Goal: Find specific page/section: Find specific page/section

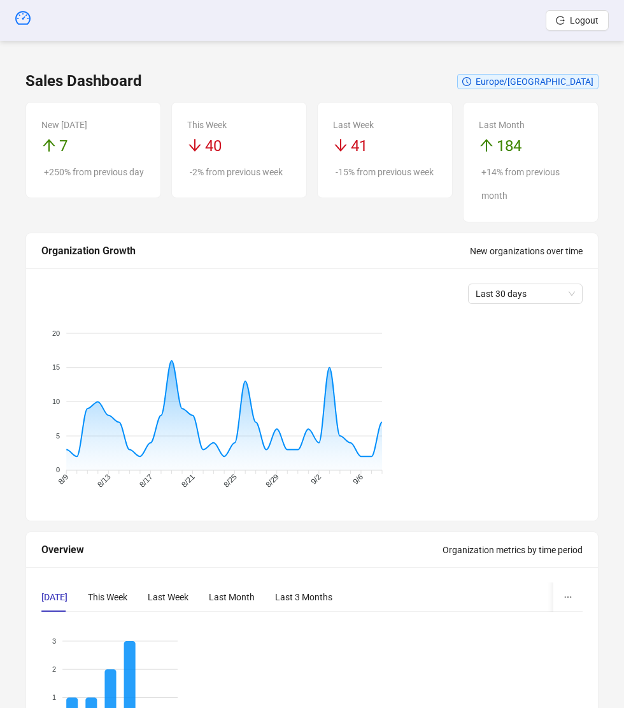
type input "*******"
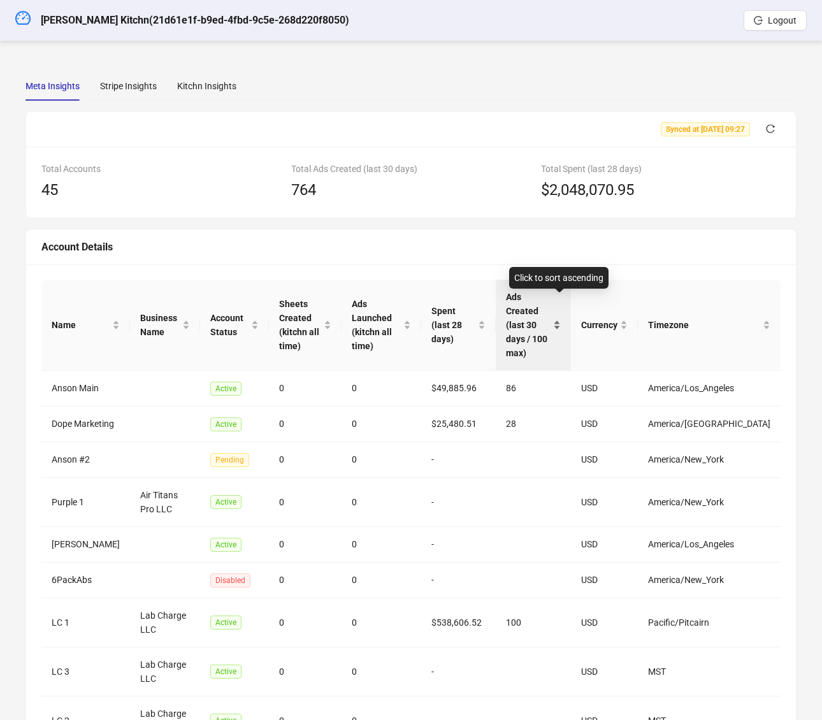
click at [550, 327] on span "Ads Created (last 30 days / 100 max)" at bounding box center [528, 325] width 45 height 70
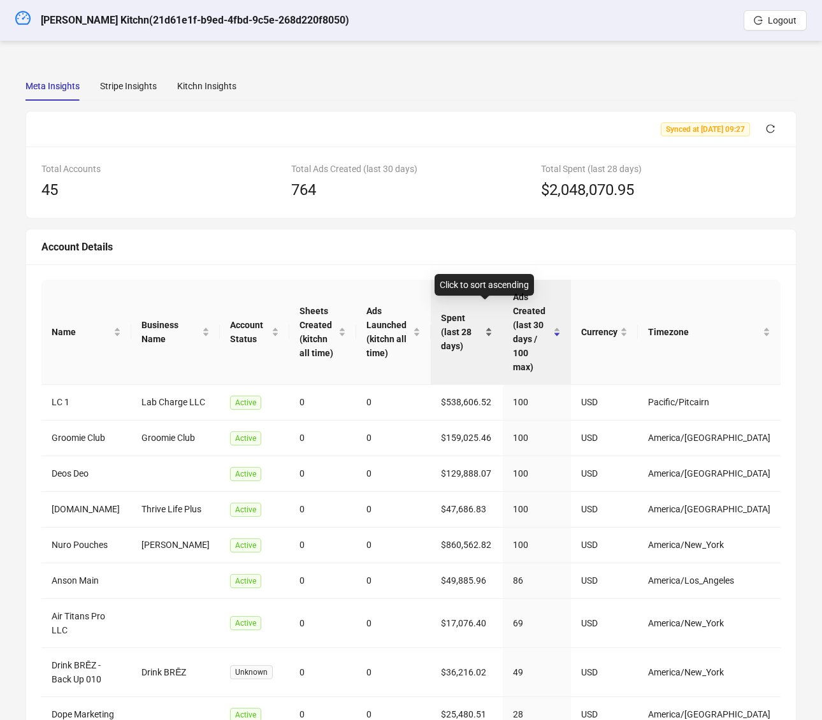
click at [481, 324] on span "Spent (last 28 days)" at bounding box center [462, 332] width 42 height 42
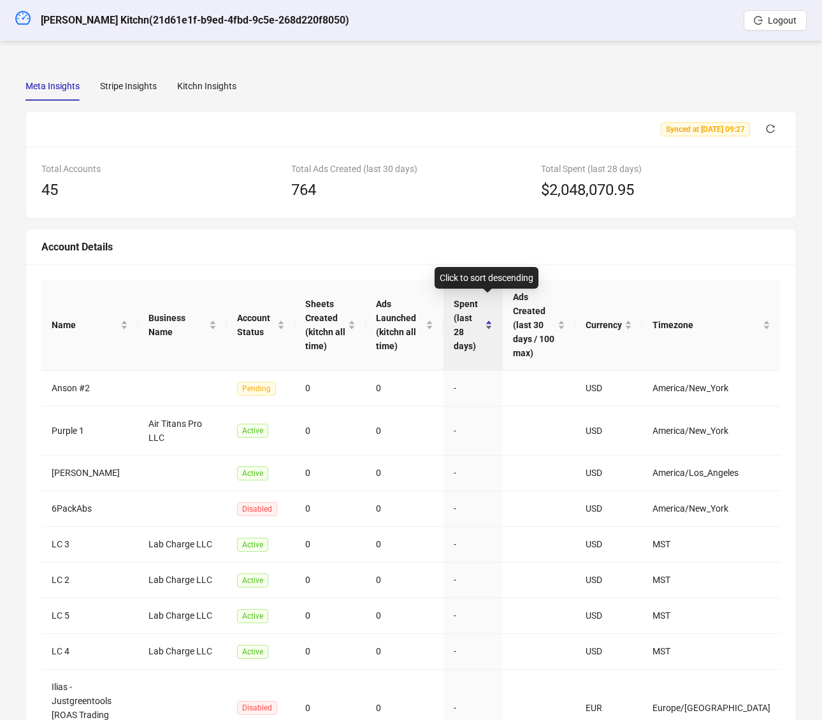
click at [481, 324] on span "Spent (last 28 days)" at bounding box center [467, 325] width 29 height 56
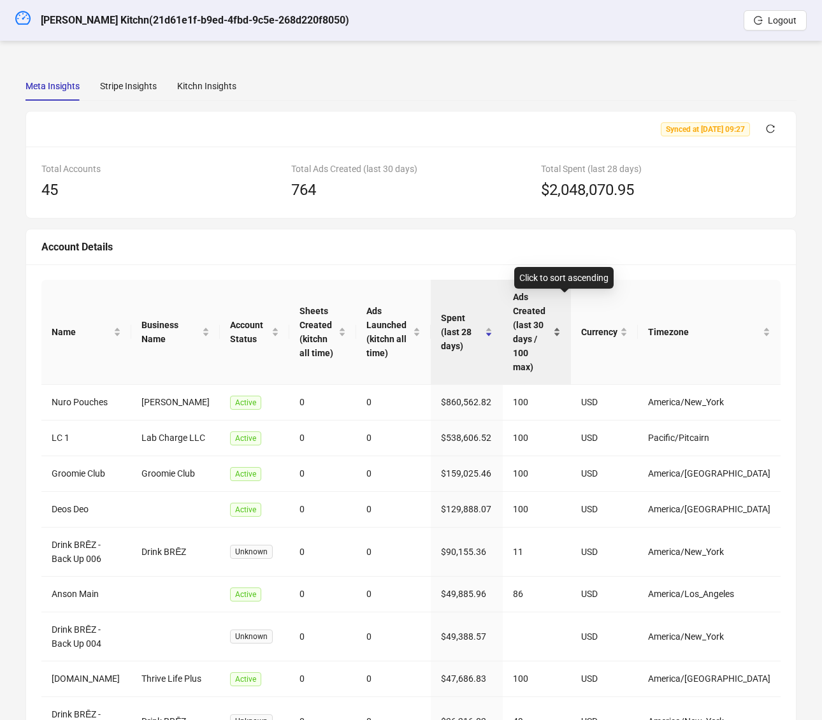
click at [550, 308] on span "Ads Created (last 30 days / 100 max)" at bounding box center [532, 332] width 38 height 84
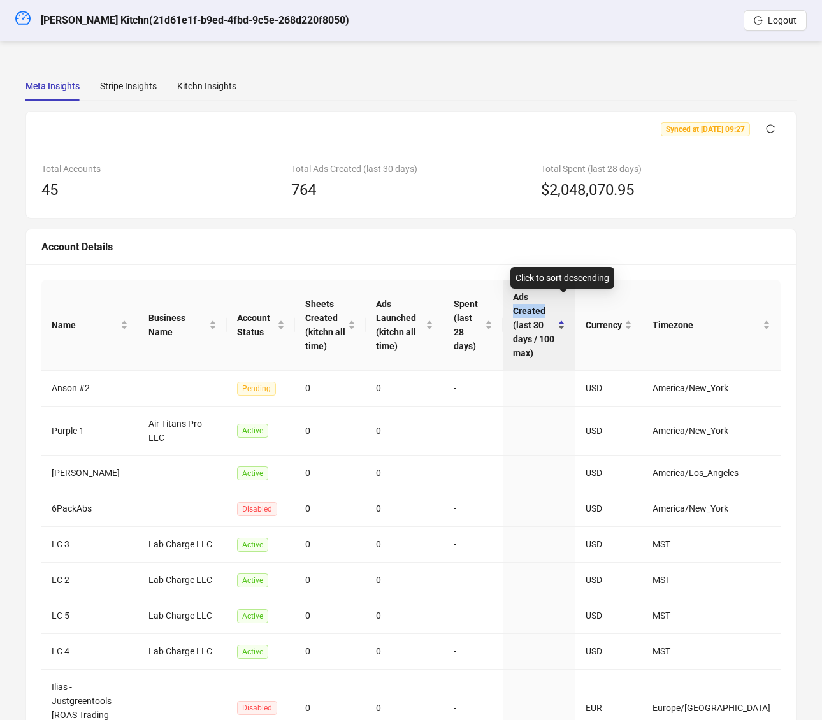
click at [555, 308] on span "Ads Created (last 30 days / 100 max)" at bounding box center [534, 325] width 42 height 70
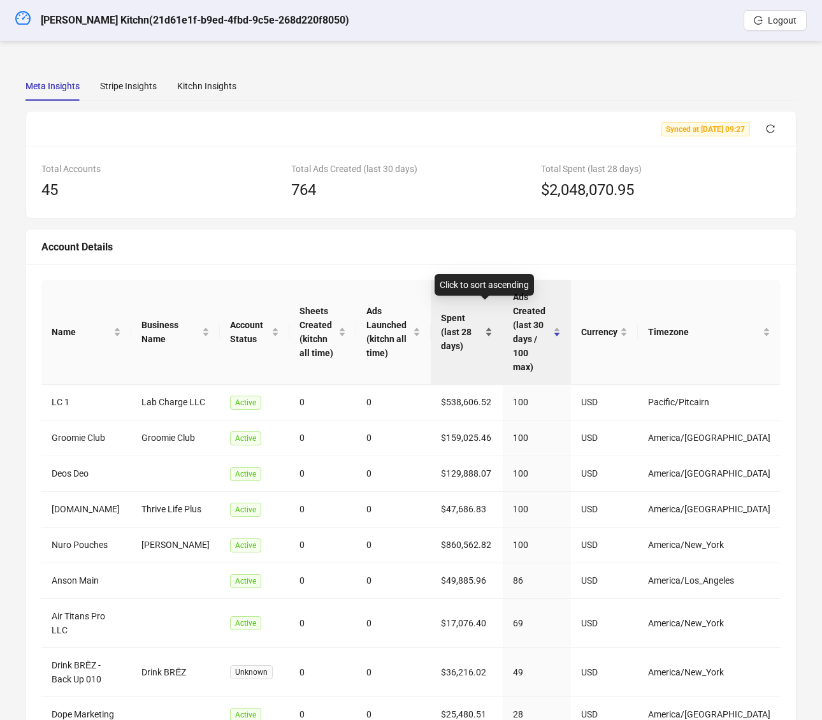
click at [483, 319] on span "Spent (last 28 days)" at bounding box center [462, 332] width 42 height 42
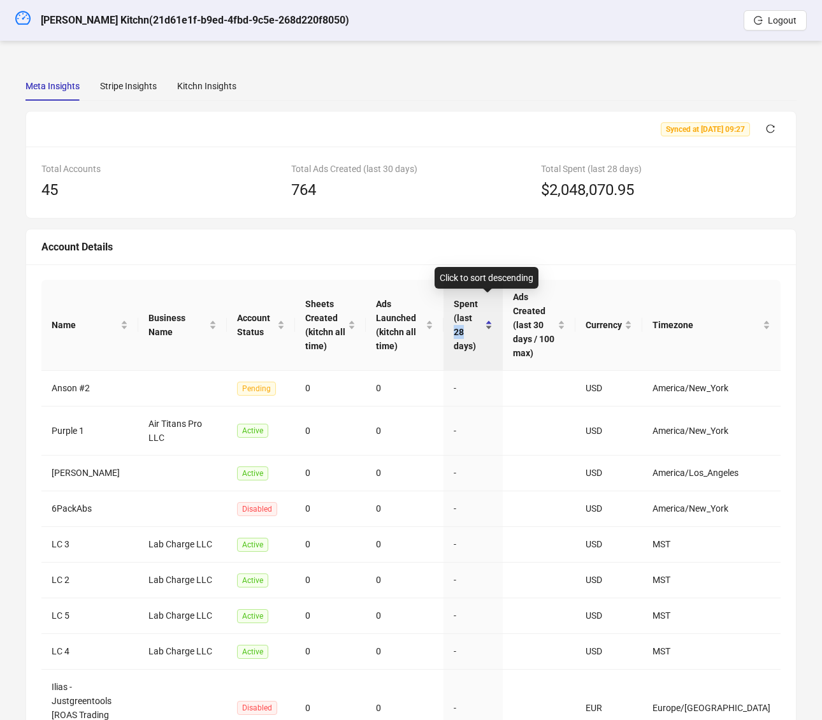
click at [482, 319] on span "Spent (last 28 days)" at bounding box center [467, 325] width 29 height 56
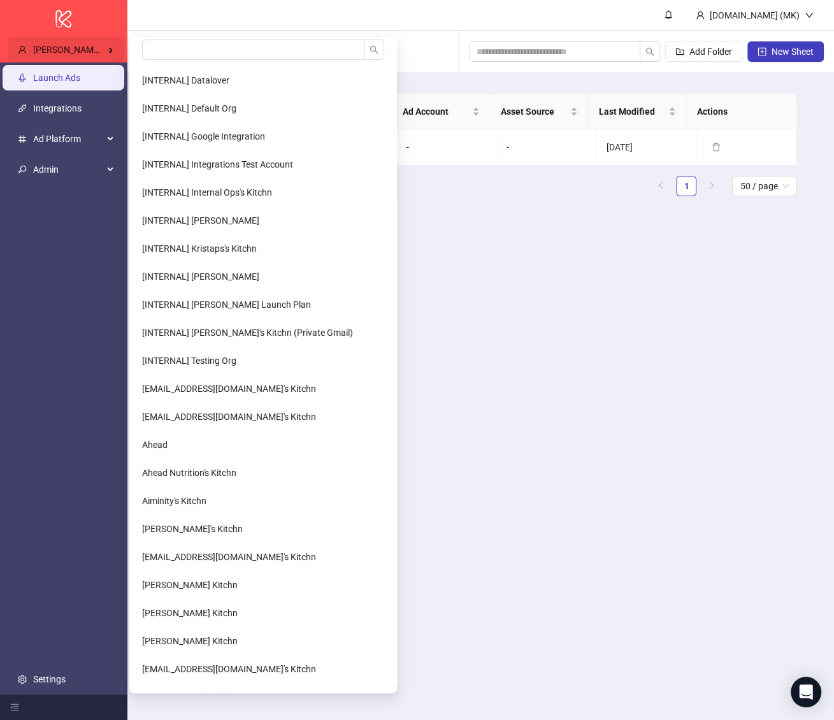
click at [69, 41] on div "[PERSON_NAME] Kitchn" at bounding box center [66, 49] width 117 height 25
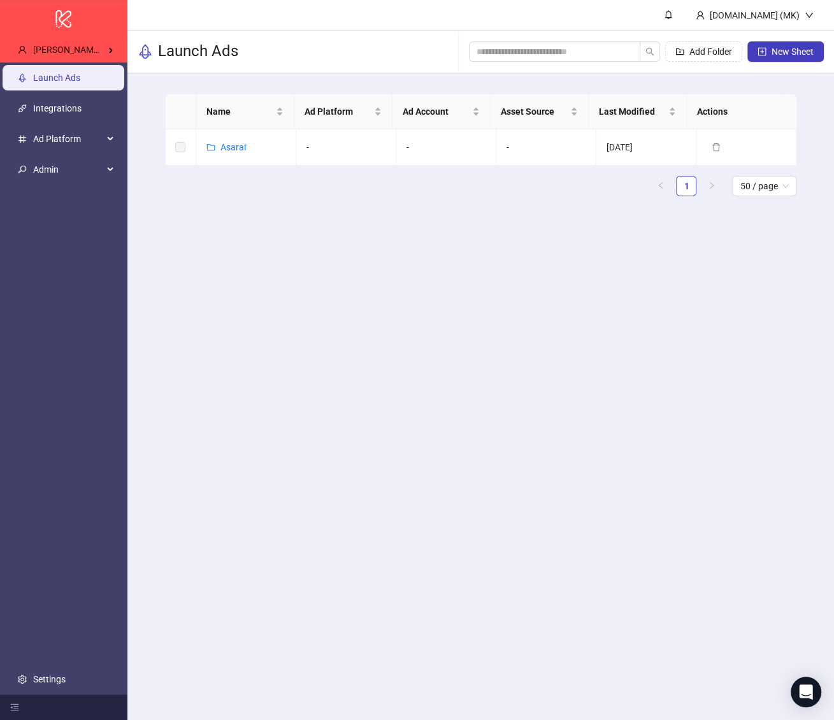
click at [217, 25] on header "[DOMAIN_NAME] (MK)" at bounding box center [480, 15] width 706 height 31
click at [108, 43] on div "[PERSON_NAME] Kitchn" at bounding box center [66, 49] width 117 height 25
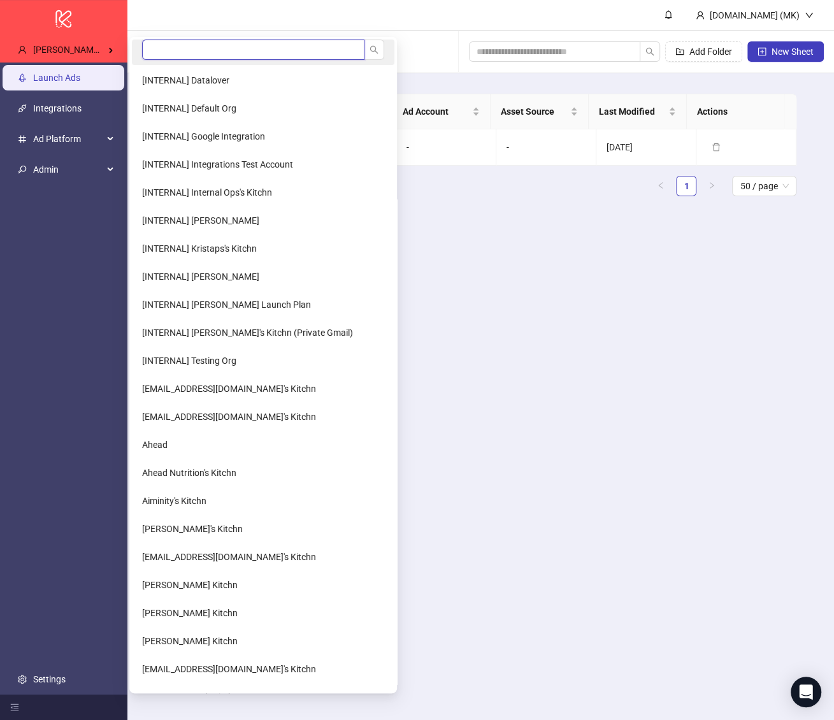
click at [206, 44] on input "search" at bounding box center [253, 49] width 222 height 20
type input "*******"
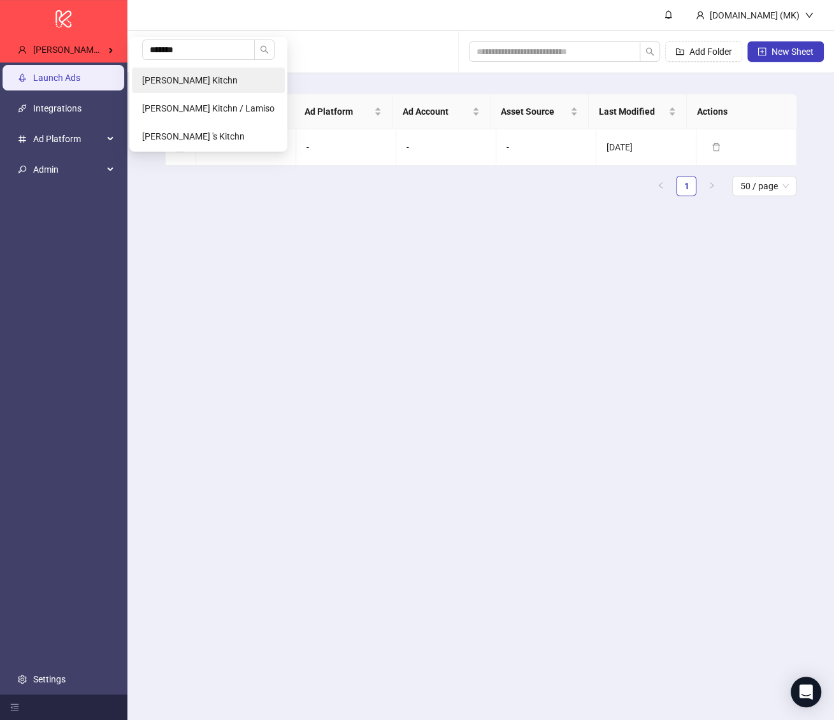
click at [197, 85] on li "[PERSON_NAME] Kitchn" at bounding box center [208, 80] width 153 height 25
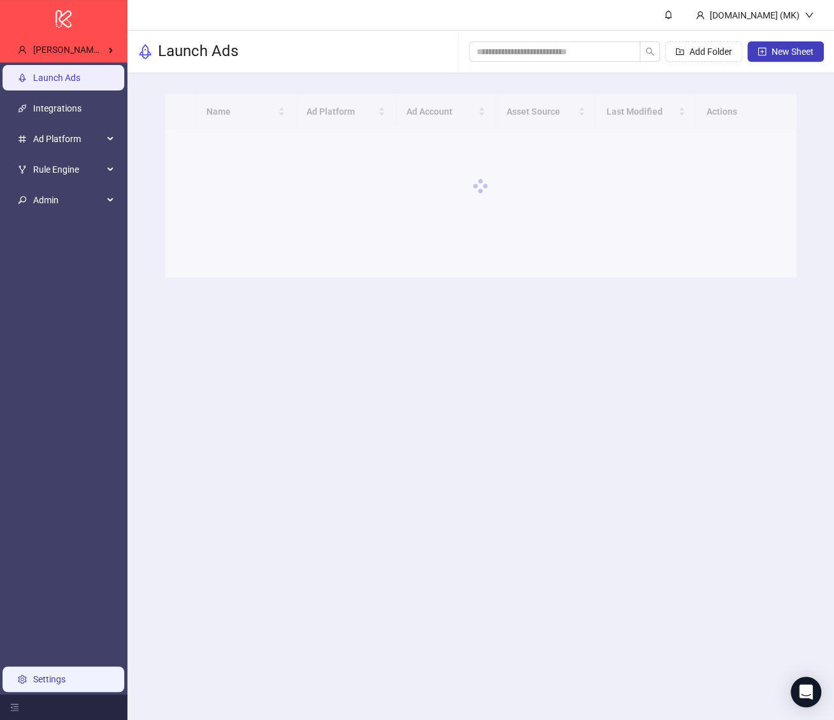
click at [66, 674] on link "Settings" at bounding box center [49, 679] width 32 height 10
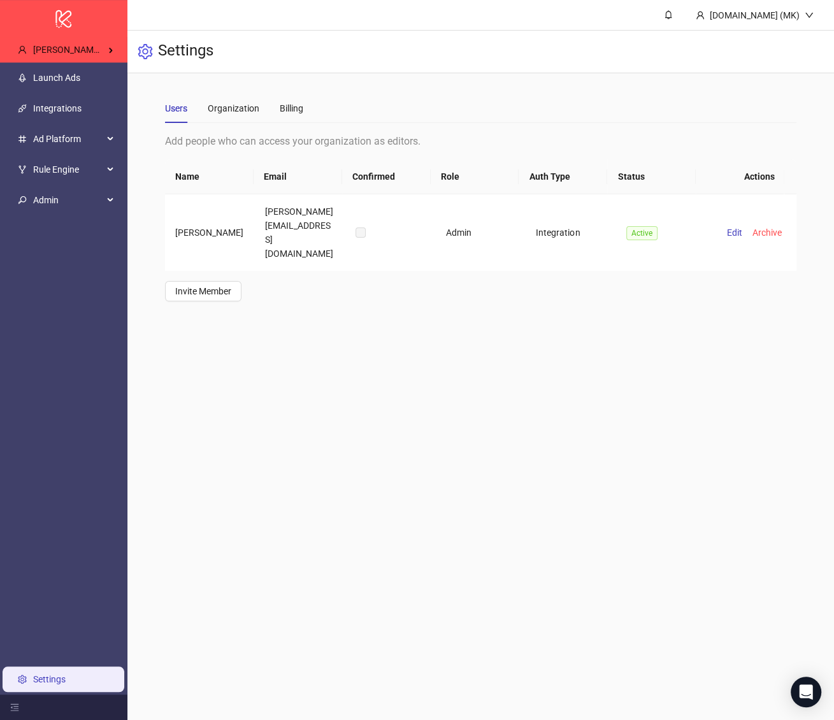
click at [283, 88] on main "Users Organization Billing Add people who can access your organization as edito…" at bounding box center [481, 197] width 652 height 248
click at [283, 101] on div "Billing" at bounding box center [292, 108] width 24 height 14
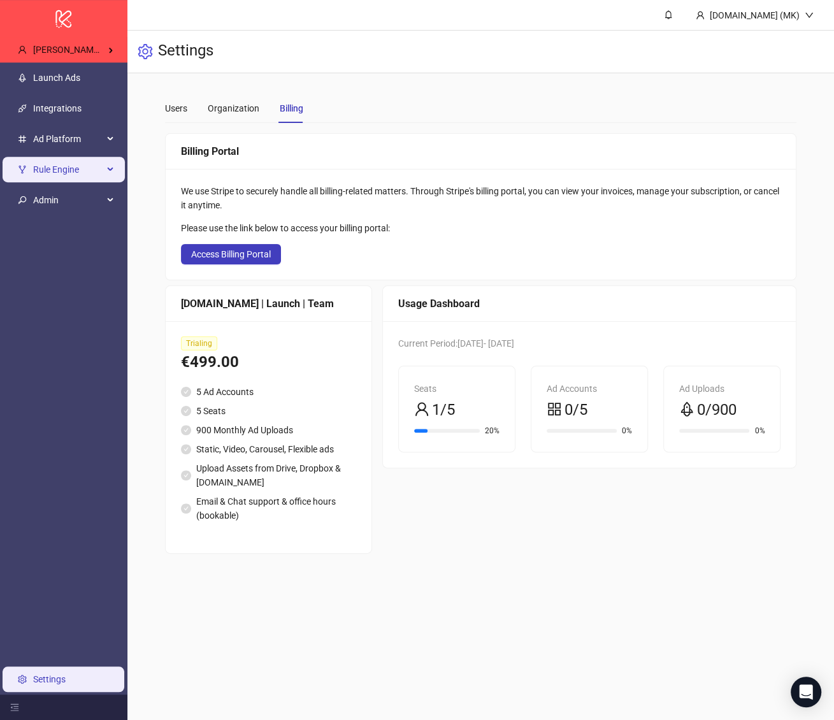
click at [74, 159] on span "Rule Engine" at bounding box center [68, 169] width 70 height 25
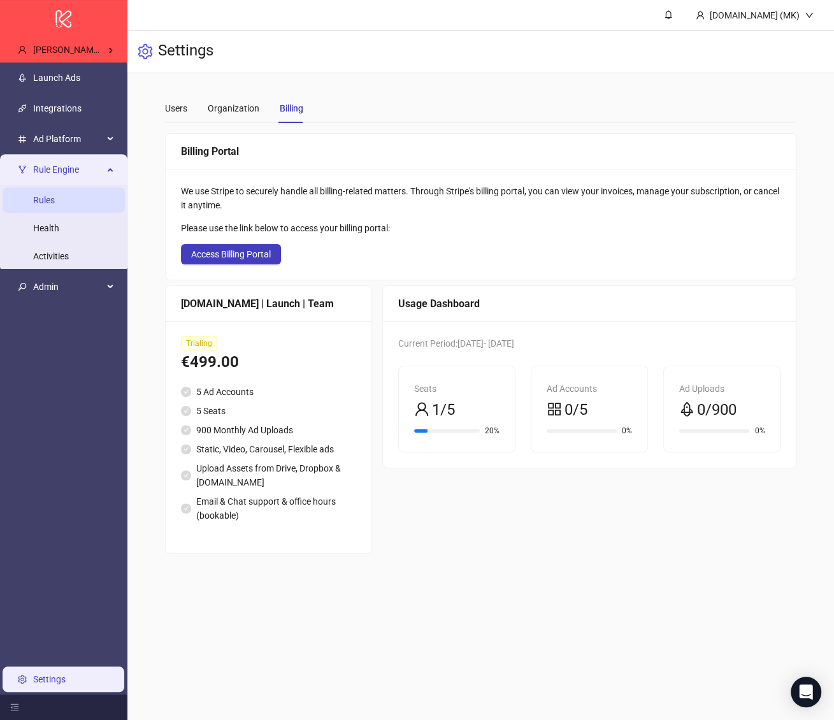
click at [55, 196] on link "Rules" at bounding box center [44, 200] width 22 height 10
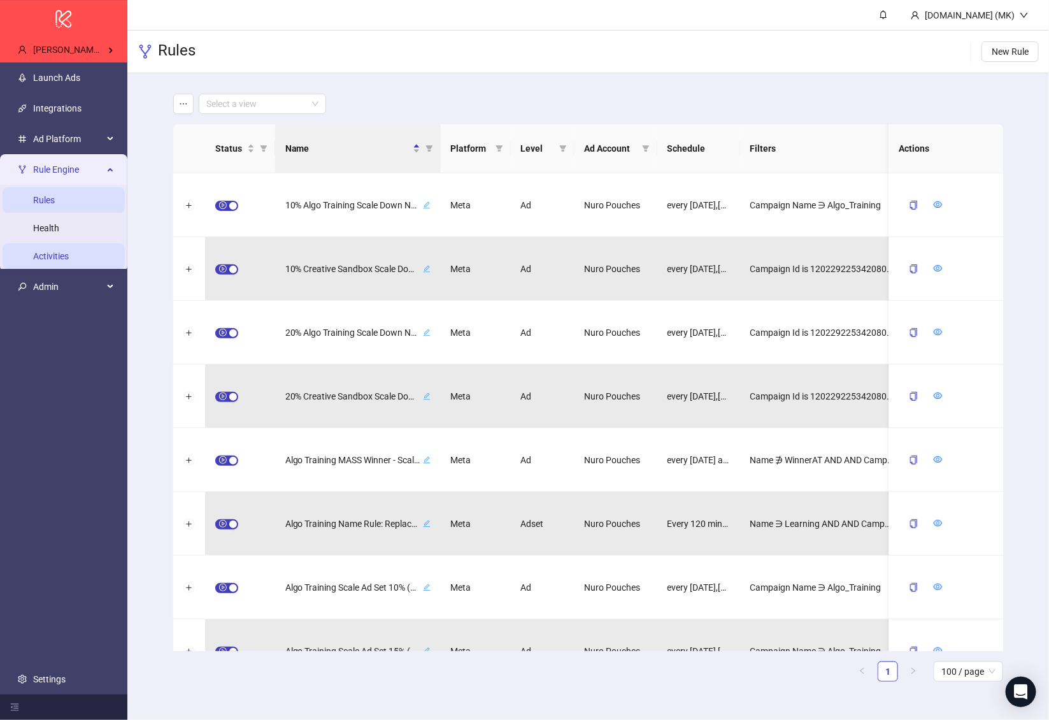
click at [69, 261] on link "Activities" at bounding box center [51, 256] width 36 height 10
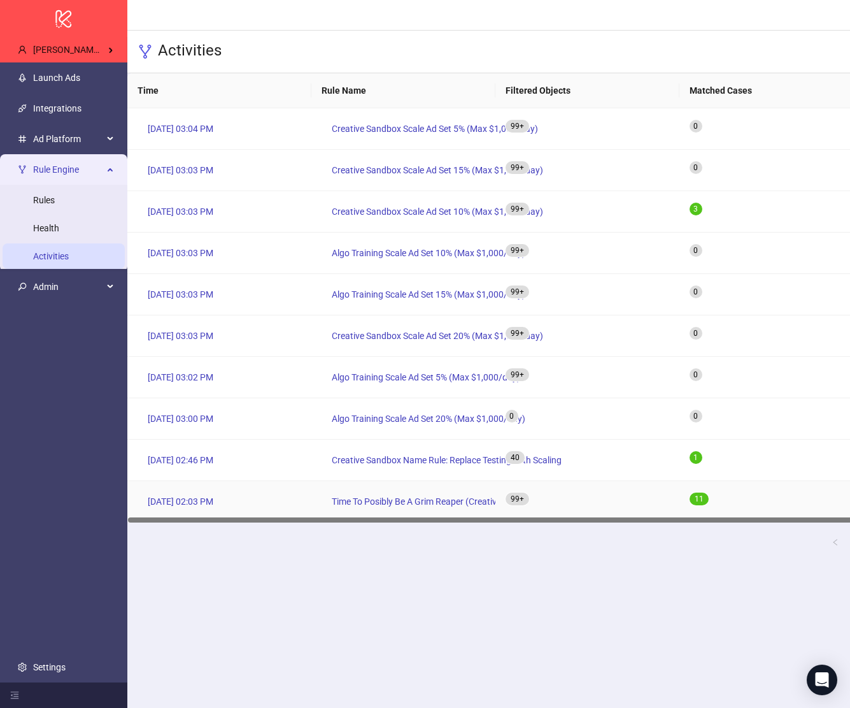
click at [448, 515] on div "Time To Posibly Be A Grim Reaper (Creative Sandbox Campaign)" at bounding box center [403, 501] width 184 height 41
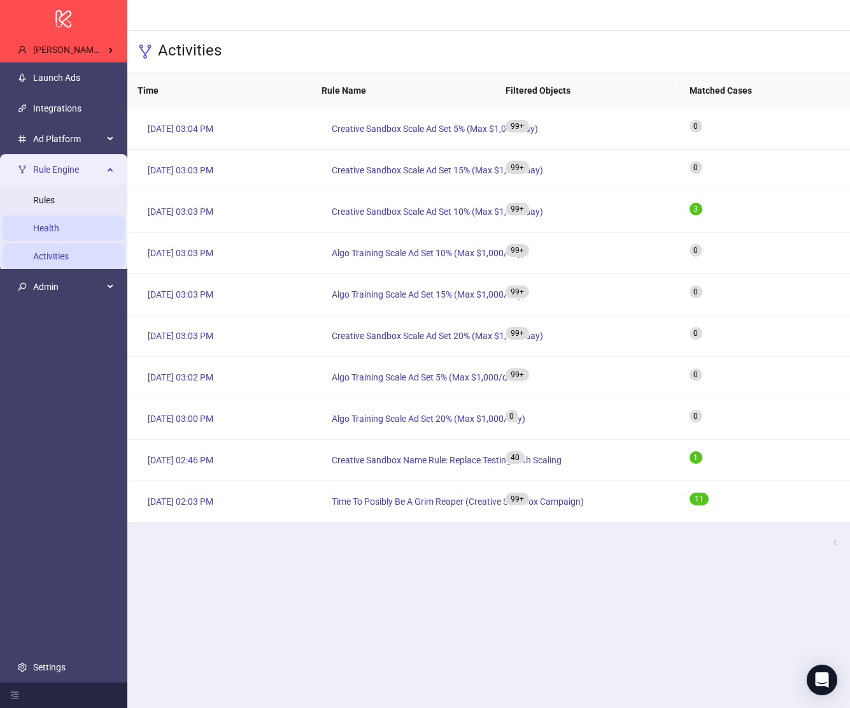
click at [59, 233] on link "Health" at bounding box center [46, 228] width 26 height 10
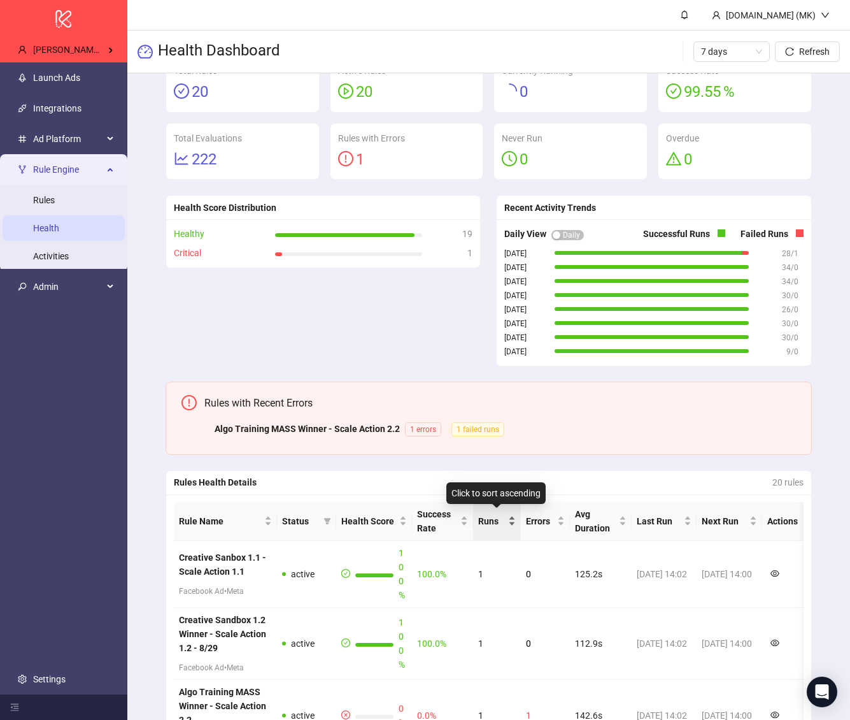
scroll to position [41, 0]
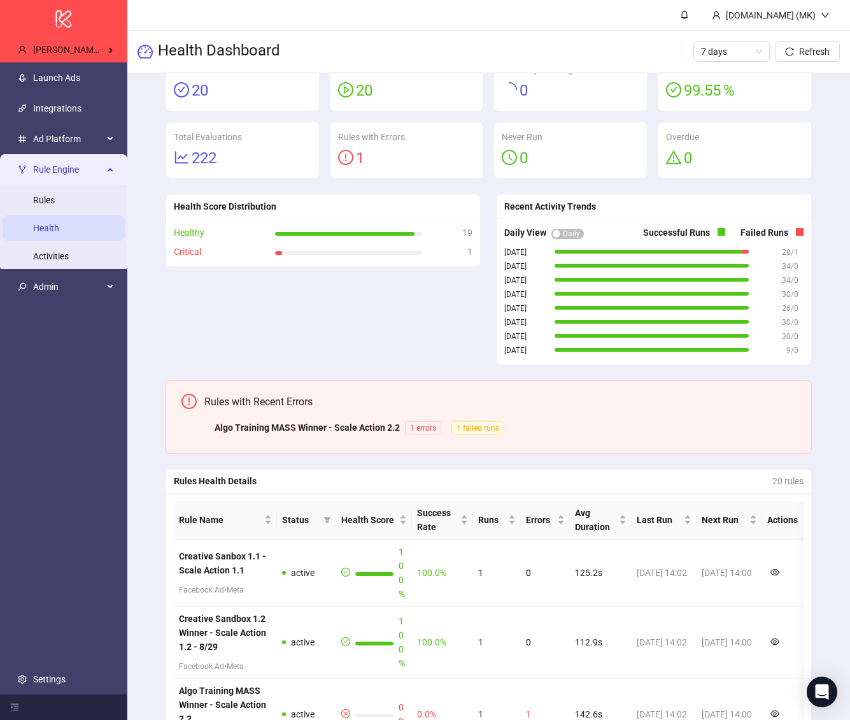
click at [348, 152] on icon "exclamation-circle" at bounding box center [345, 157] width 15 height 15
click at [55, 205] on link "Rules" at bounding box center [44, 200] width 22 height 10
